Goal: Transaction & Acquisition: Purchase product/service

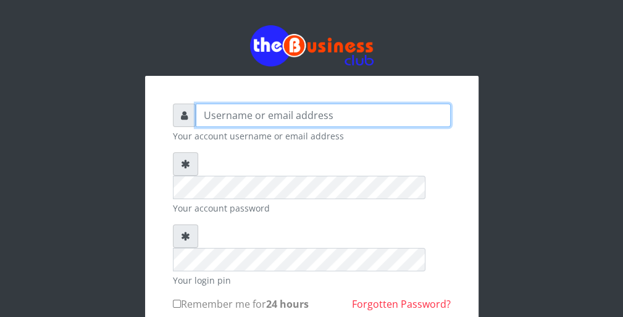
type input "wergbac8"
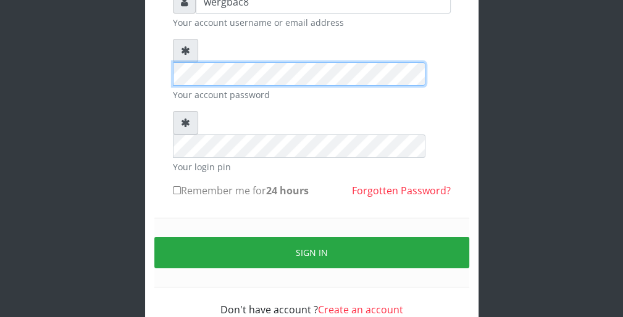
scroll to position [114, 0]
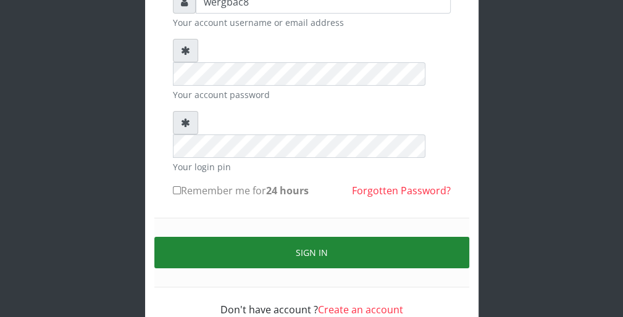
click at [421, 237] on button "Sign in" at bounding box center [311, 252] width 315 height 31
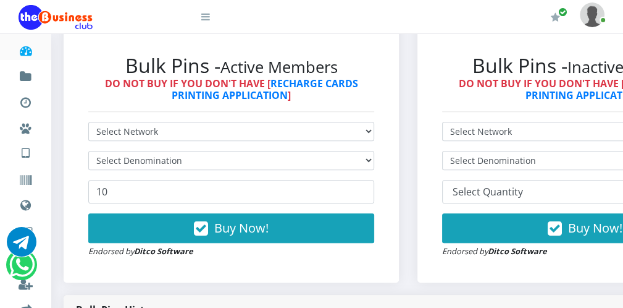
scroll to position [346, 0]
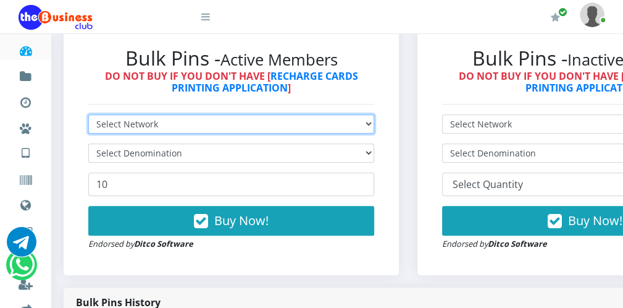
click at [223, 120] on select "Select Network MTN Globacom 9Mobile Airtel" at bounding box center [231, 123] width 286 height 19
select select "MTN"
click at [88, 114] on select "Select Network MTN Globacom 9Mobile Airtel" at bounding box center [231, 123] width 286 height 19
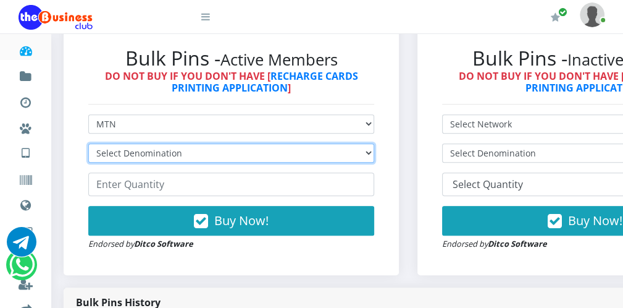
click at [166, 146] on select "Select Denomination MTN NGN100 - ₦96.99 MTN NGN200 - ₦193.98 MTN NGN400 - ₦387.…" at bounding box center [231, 152] width 286 height 19
select select "193.98-200"
click at [88, 143] on select "Select Denomination MTN NGN100 - ₦96.99 MTN NGN200 - ₦193.98 MTN NGN400 - ₦387.…" at bounding box center [231, 152] width 286 height 19
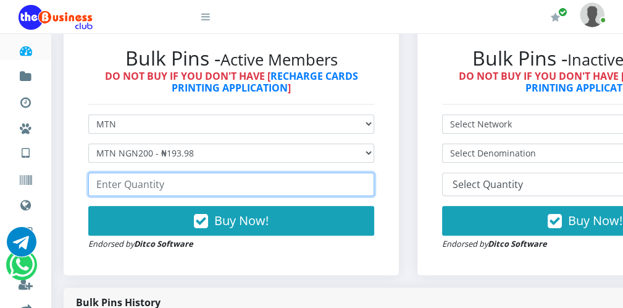
click at [127, 188] on input "number" at bounding box center [231, 183] width 286 height 23
type input "100"
click at [361, 180] on input "100" at bounding box center [231, 183] width 286 height 23
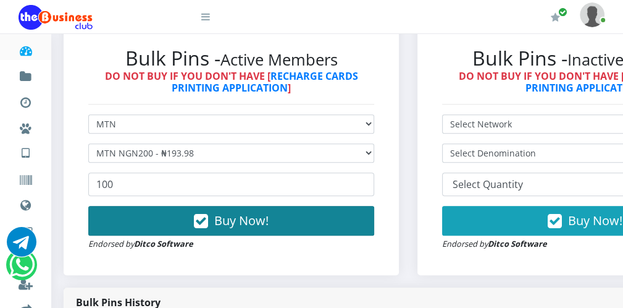
click at [303, 217] on button "Buy Now!" at bounding box center [231, 221] width 286 height 30
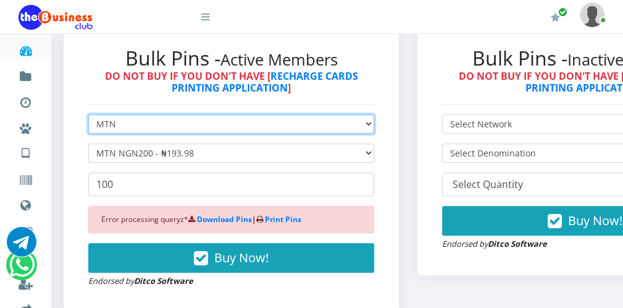
click at [198, 127] on select "Select Network MTN Globacom 9Mobile Airtel" at bounding box center [231, 123] width 286 height 19
select select "Airtel"
click at [88, 114] on select "Select Network MTN Globacom 9Mobile Airtel" at bounding box center [231, 123] width 286 height 19
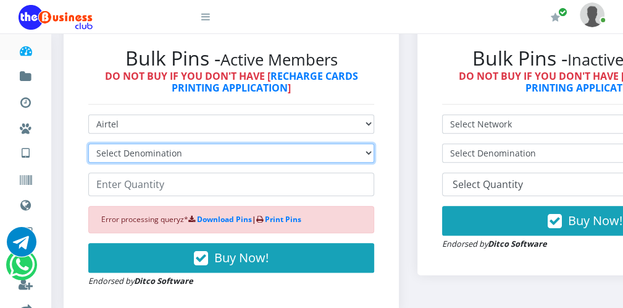
click at [148, 153] on select "Select Denomination Airtel NGN100 - ₦96.38 Airtel NGN200 - ₦192.76 Airtel NGN50…" at bounding box center [231, 152] width 286 height 19
select select "96.38-100"
click at [88, 143] on select "Select Denomination Airtel NGN100 - ₦96.38 Airtel NGN200 - ₦192.76 Airtel NGN50…" at bounding box center [231, 152] width 286 height 19
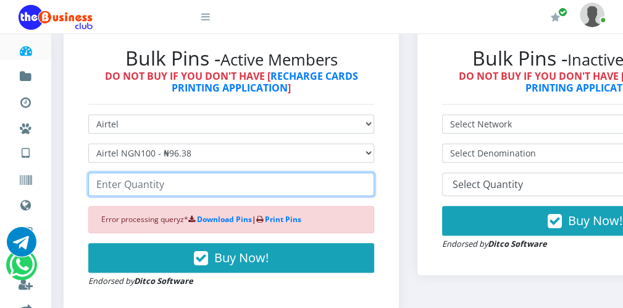
click at [131, 186] on input "number" at bounding box center [231, 183] width 286 height 23
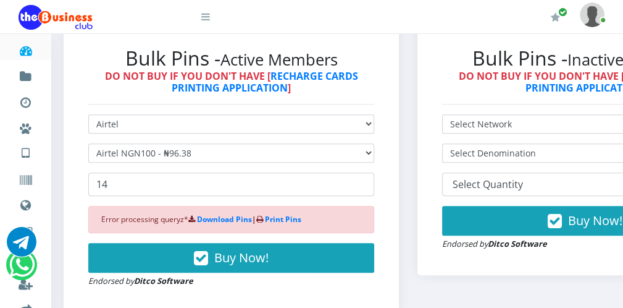
click at [146, 205] on form "Select Network MTN Globacom 9Mobile Airtel Select Denomination Airtel NGN100 - …" at bounding box center [231, 200] width 286 height 173
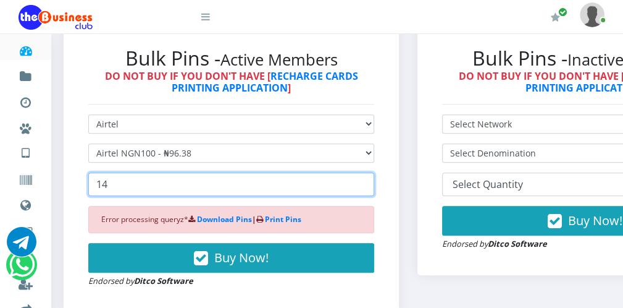
click at [112, 185] on input "14" at bounding box center [231, 183] width 286 height 23
type input "150"
click at [362, 180] on input "150" at bounding box center [231, 183] width 286 height 23
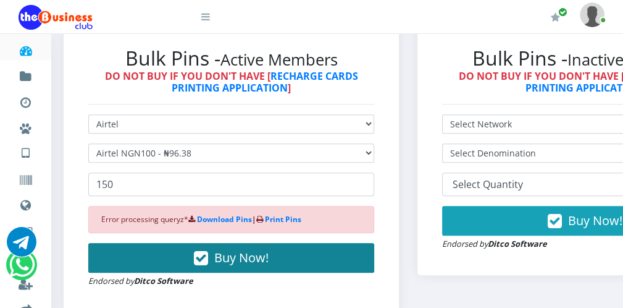
click at [277, 251] on button "Buy Now!" at bounding box center [231, 258] width 286 height 30
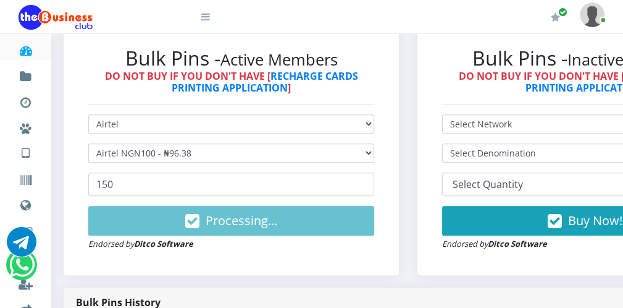
click at [210, 18] on div at bounding box center [127, 16] width 216 height 33
click at [206, 17] on icon at bounding box center [205, 17] width 9 height 10
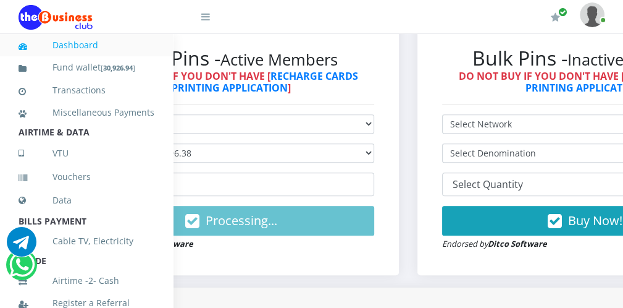
scroll to position [269, 0]
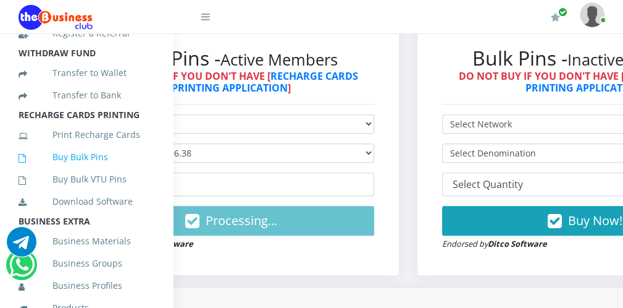
click at [123, 167] on link "Buy Bulk Pins" at bounding box center [87, 157] width 136 height 28
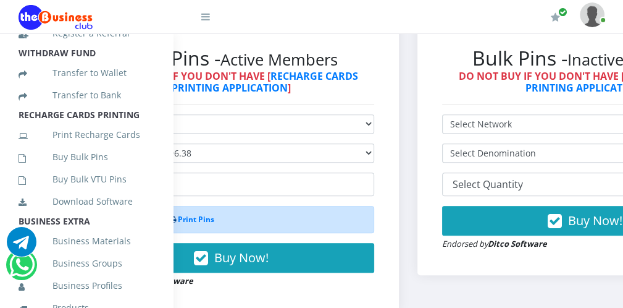
click at [208, 15] on icon at bounding box center [205, 17] width 9 height 10
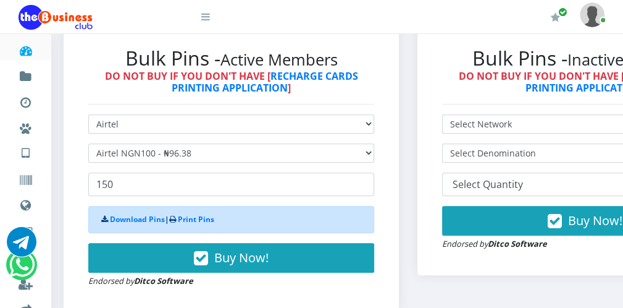
click at [209, 20] on icon at bounding box center [205, 17] width 9 height 10
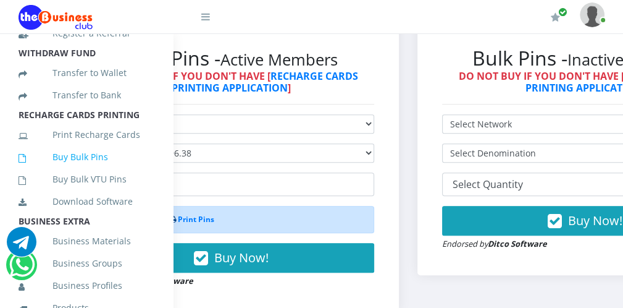
click at [112, 169] on link "Buy Bulk Pins" at bounding box center [87, 157] width 136 height 28
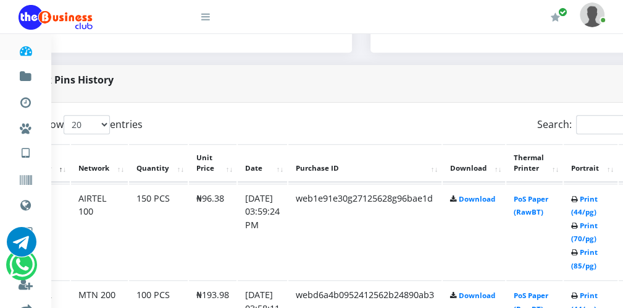
scroll to position [568, 49]
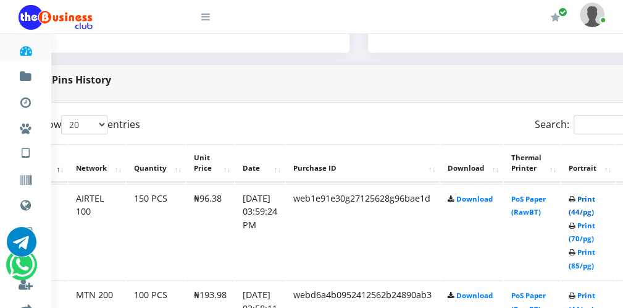
click at [593, 211] on link "Print (44/pg)" at bounding box center [582, 205] width 27 height 23
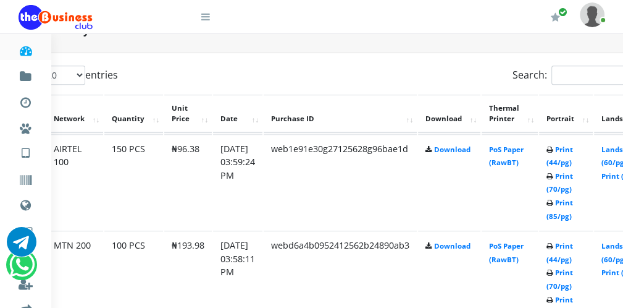
scroll to position [618, 70]
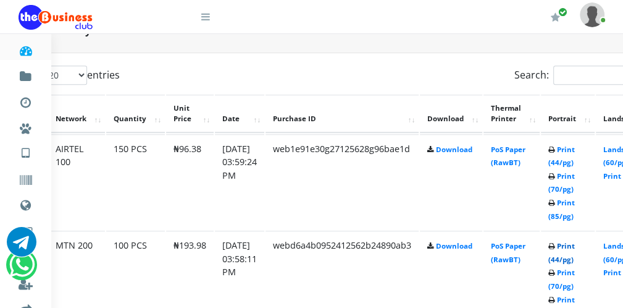
click at [563, 256] on link "Print (44/pg)" at bounding box center [561, 252] width 27 height 23
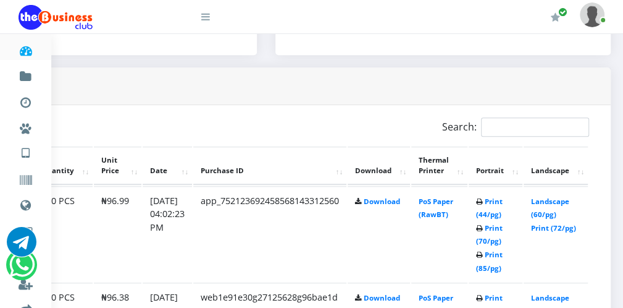
click at [206, 20] on icon at bounding box center [205, 17] width 9 height 10
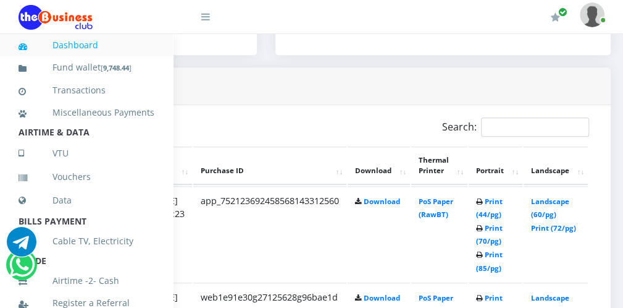
scroll to position [269, 0]
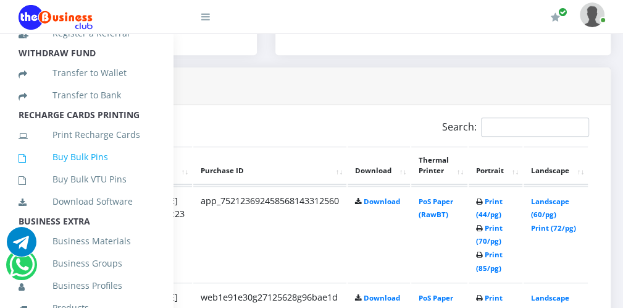
click at [117, 171] on link "Buy Bulk Pins" at bounding box center [87, 157] width 136 height 28
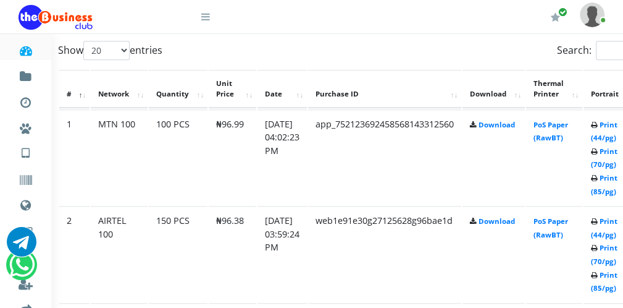
scroll to position [642, 49]
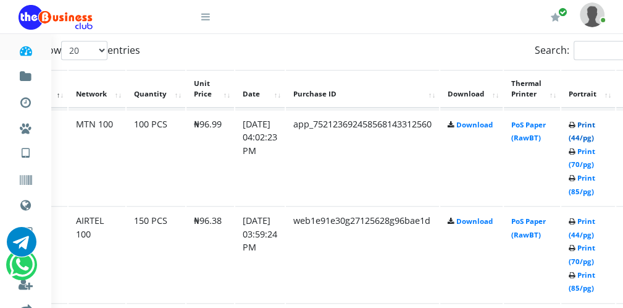
click at [589, 135] on link "Print (44/pg)" at bounding box center [582, 131] width 27 height 23
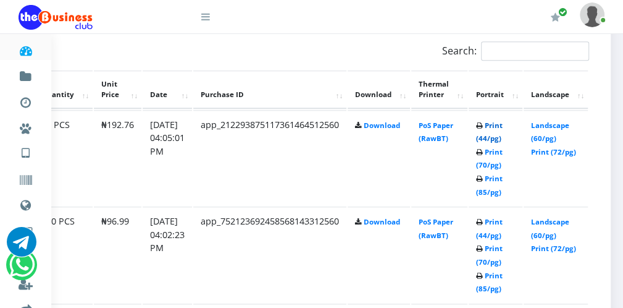
click at [491, 134] on link "Print (44/pg)" at bounding box center [489, 131] width 27 height 23
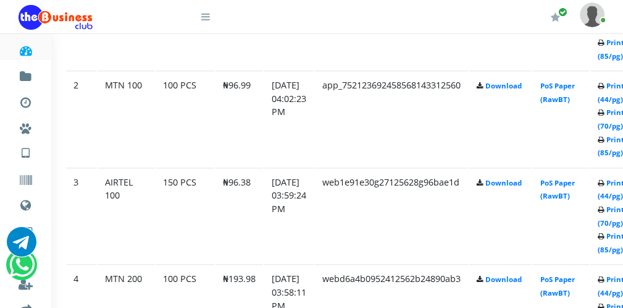
scroll to position [789, 20]
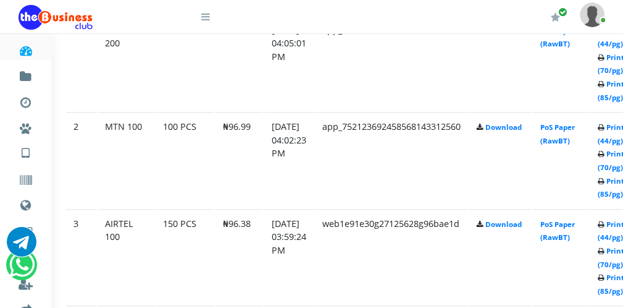
scroll to position [789, 20]
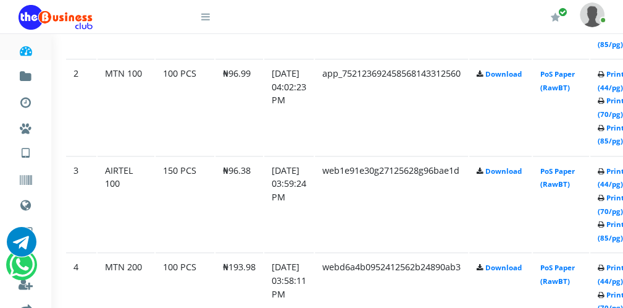
click at [204, 20] on icon at bounding box center [205, 17] width 9 height 10
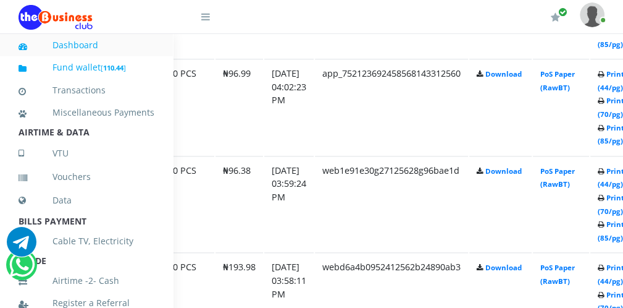
click at [126, 69] on small "[ 110.44 ]" at bounding box center [113, 67] width 25 height 9
